Goal: Subscribe to service/newsletter

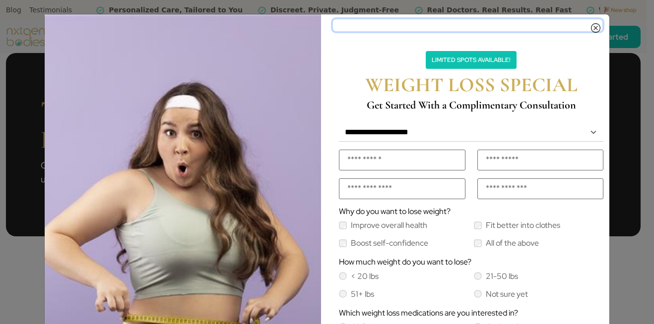
click at [591, 27] on icon "Close" at bounding box center [595, 25] width 9 height 8
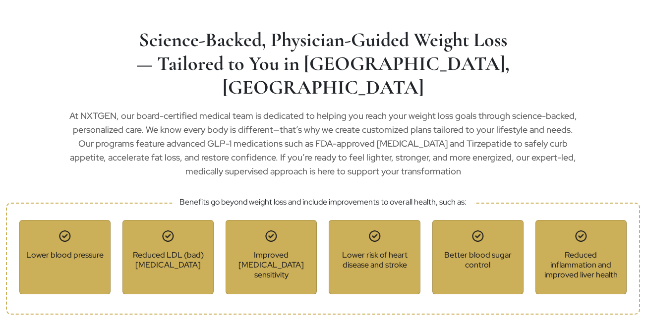
scroll to position [996, 0]
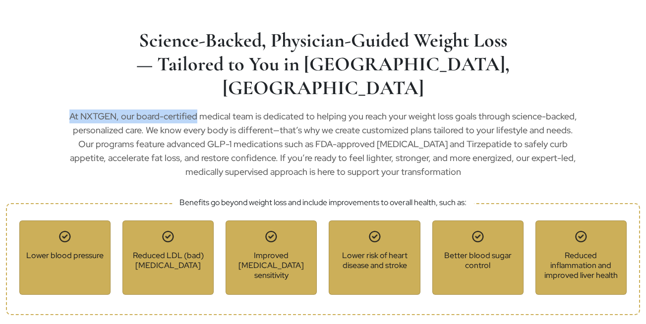
drag, startPoint x: 69, startPoint y: 96, endPoint x: 196, endPoint y: 96, distance: 126.5
click at [196, 110] on p "At NXTGEN, our board-certified medical team is dedicated to helping you reach y…" at bounding box center [323, 144] width 508 height 69
copy p "At NXTGEN, our board-certified"
click at [292, 71] on h2 "Science-Backed, Physician-Guided Weight Loss — Tailored to You in Alpharetta, GA" at bounding box center [323, 63] width 387 height 71
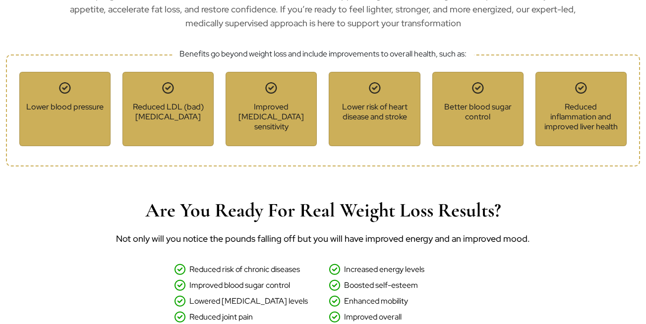
scroll to position [1115, 0]
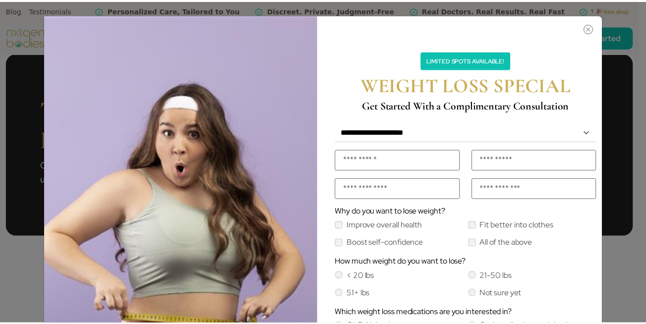
scroll to position [1115, 0]
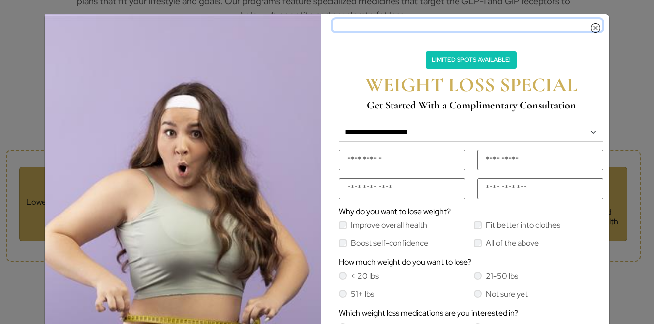
click at [592, 23] on icon "Close" at bounding box center [595, 25] width 9 height 8
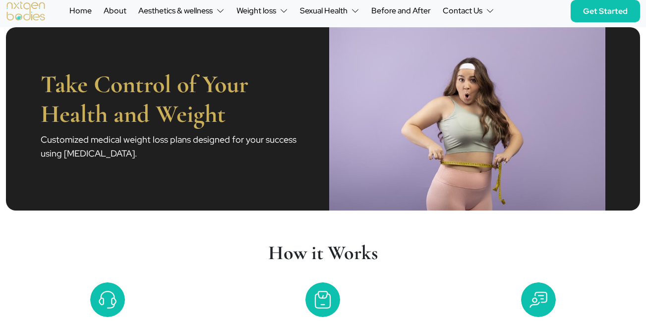
scroll to position [0, 0]
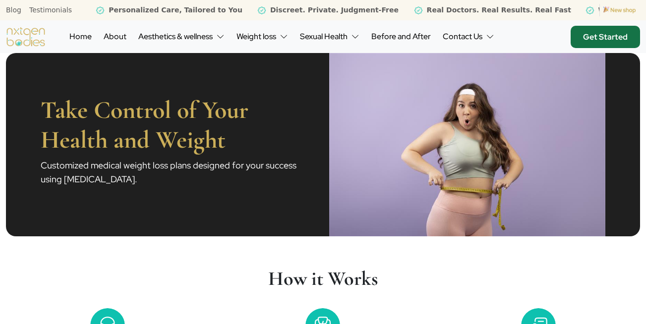
click at [592, 35] on link "Get Started" at bounding box center [605, 37] width 69 height 22
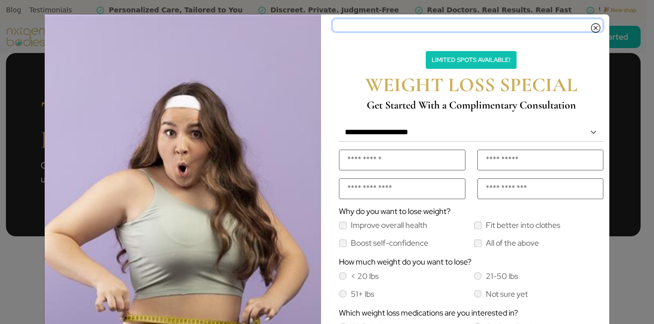
click at [596, 29] on icon "Close" at bounding box center [595, 25] width 9 height 8
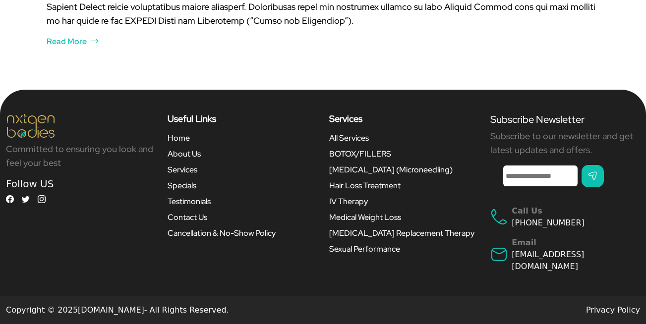
scroll to position [2511, 0]
click at [541, 180] on input "Enter your Email *" at bounding box center [541, 176] width 74 height 21
click at [604, 181] on input "submit" at bounding box center [593, 176] width 22 height 22
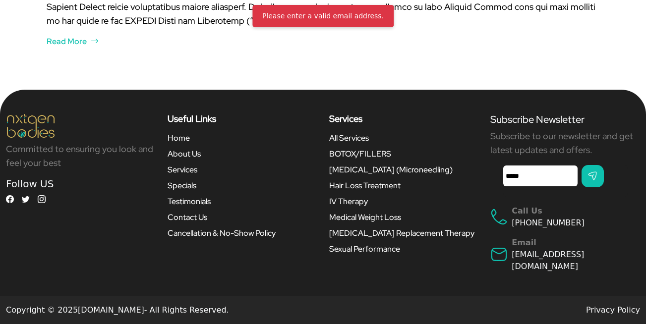
drag, startPoint x: 539, startPoint y: 176, endPoint x: 481, endPoint y: 175, distance: 58.1
click at [481, 175] on div "Committed to ensuring you look and feel your best Follow US Call Us Email Home" at bounding box center [323, 193] width 646 height 207
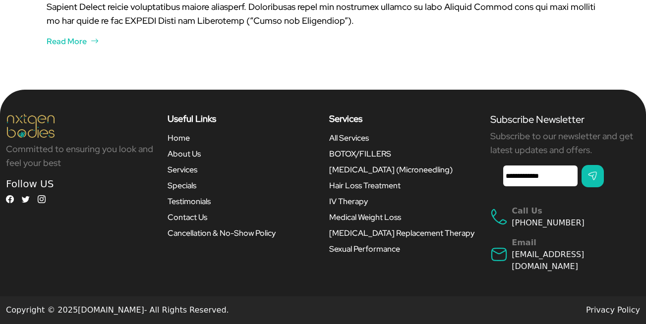
type input "**********"
click at [604, 177] on input "submit" at bounding box center [593, 176] width 22 height 22
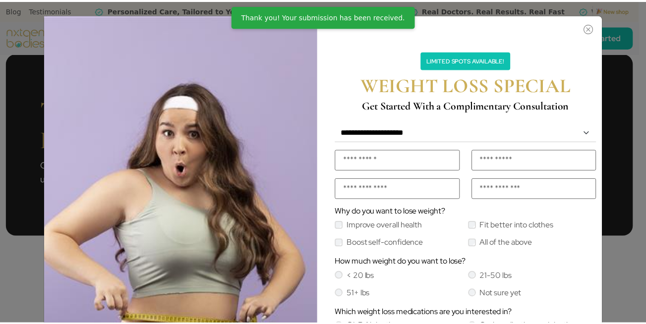
scroll to position [2510, 0]
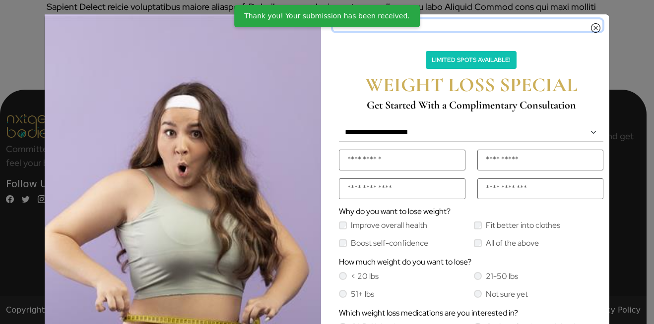
click at [593, 28] on icon "Close" at bounding box center [595, 25] width 9 height 8
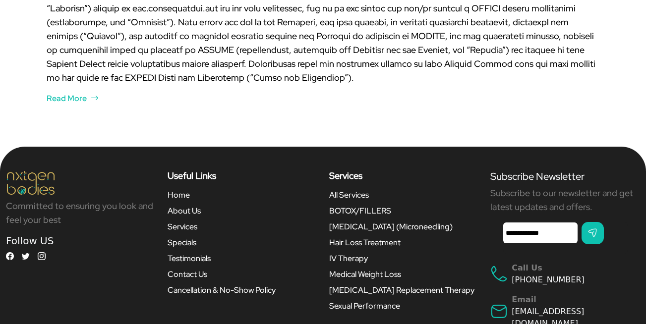
scroll to position [2511, 0]
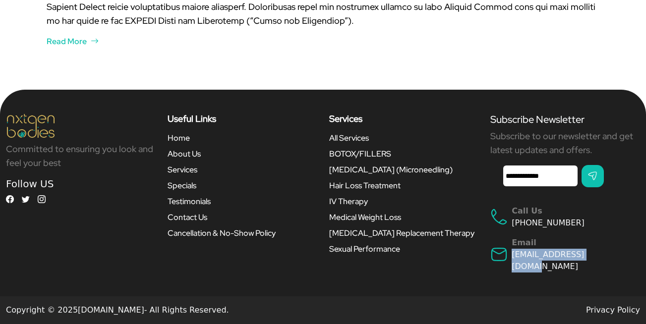
drag, startPoint x: 609, startPoint y: 255, endPoint x: 512, endPoint y: 259, distance: 97.9
click at [512, 259] on div "Email [EMAIL_ADDRESS][DOMAIN_NAME]" at bounding box center [566, 255] width 150 height 36
copy link "[EMAIL_ADDRESS][DOMAIN_NAME]"
